Goal: Transaction & Acquisition: Purchase product/service

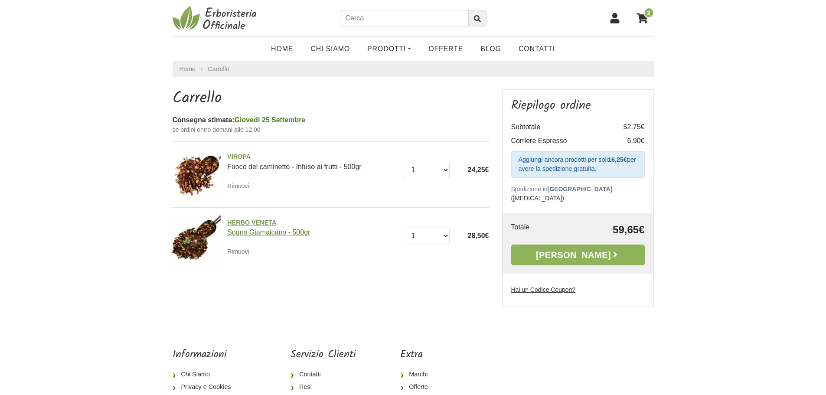
click at [277, 231] on link "HERBO VENETA Sogno Giamaicano - 500gr" at bounding box center [312, 227] width 170 height 18
click at [233, 159] on span "VIROPA" at bounding box center [312, 157] width 170 height 10
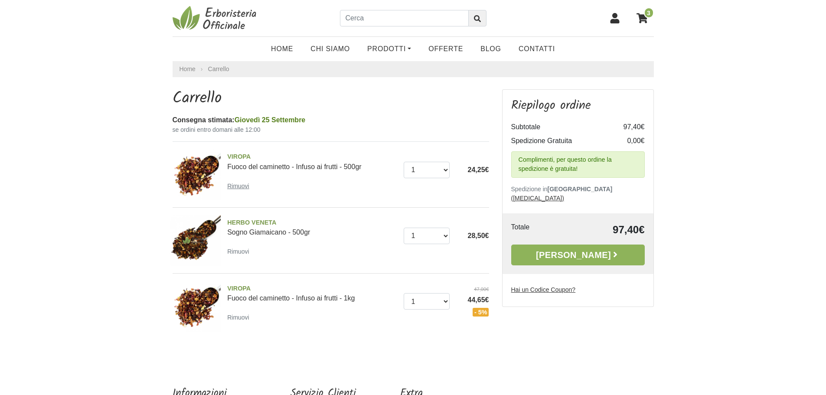
click at [244, 189] on small "Rimuovi" at bounding box center [238, 185] width 22 height 7
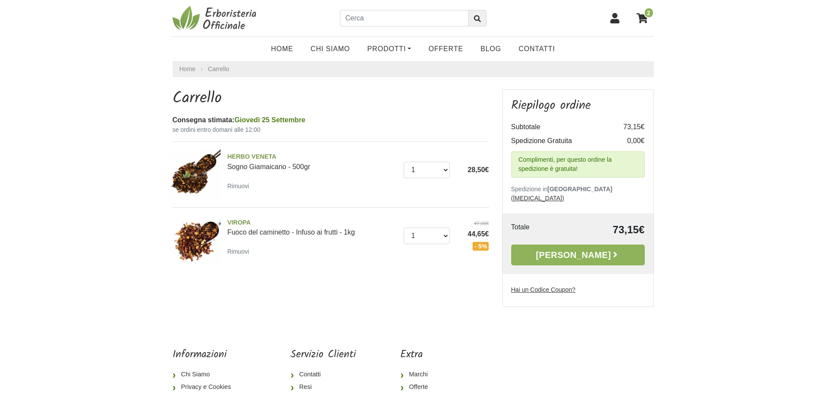
click at [212, 236] on img at bounding box center [195, 241] width 52 height 52
click at [205, 167] on img at bounding box center [195, 175] width 52 height 52
click at [200, 231] on img at bounding box center [195, 241] width 52 height 52
